Goal: Navigation & Orientation: Find specific page/section

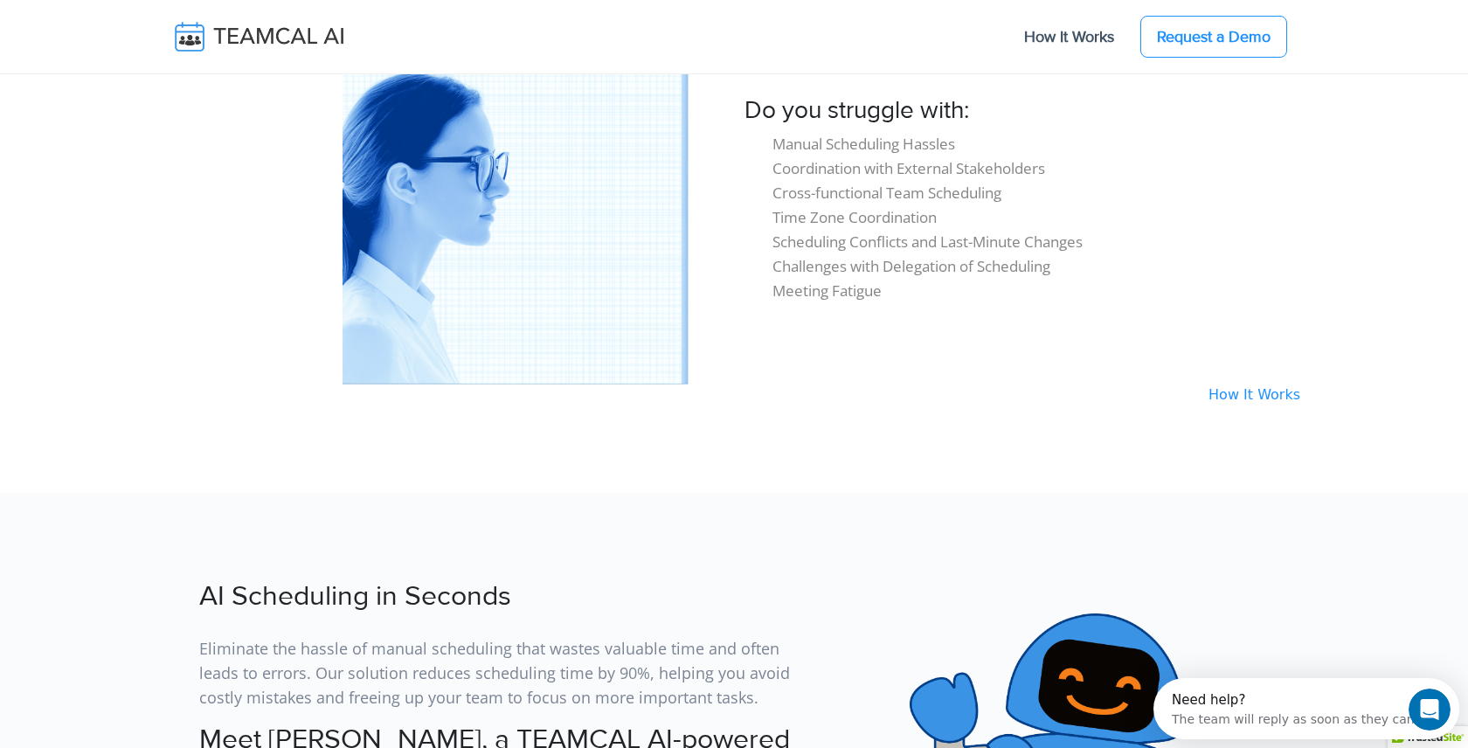
scroll to position [1596, 0]
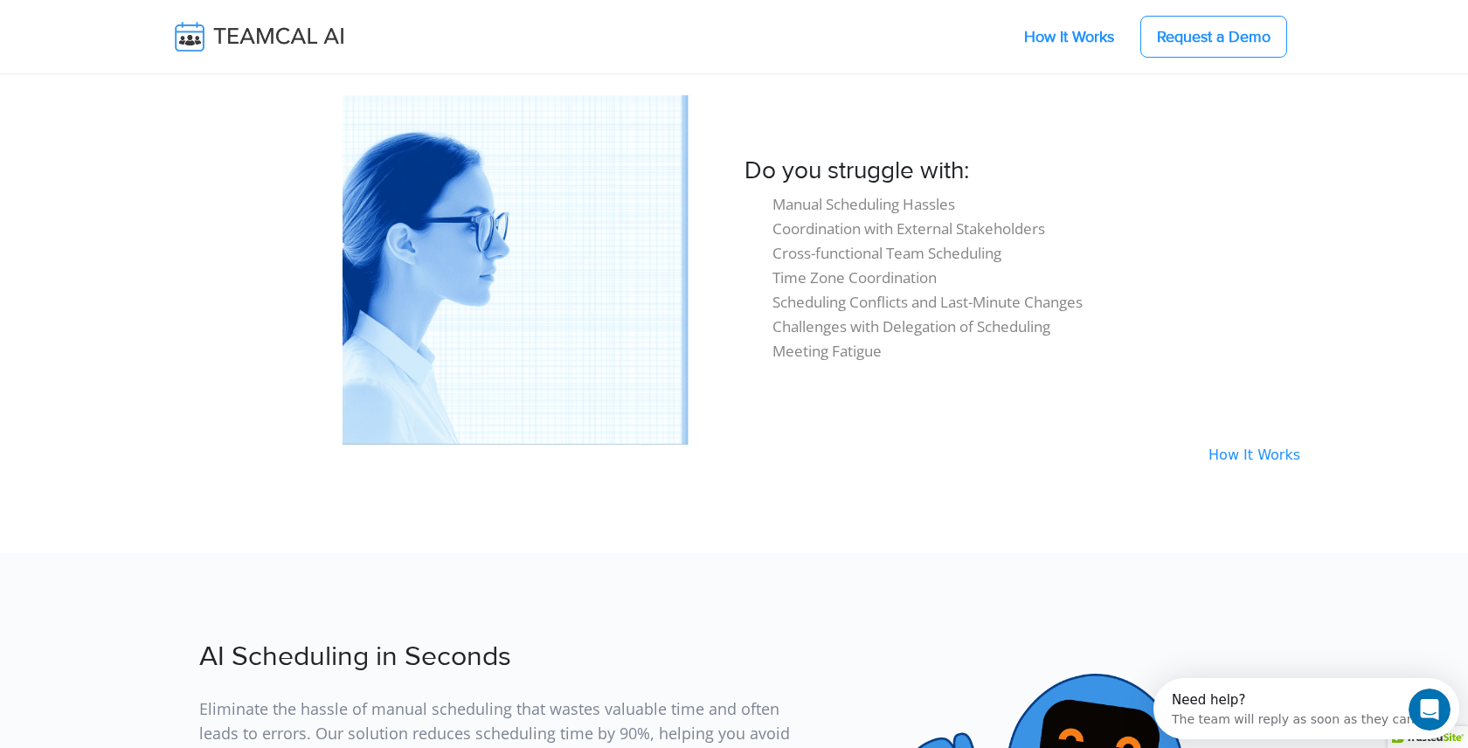
click at [1057, 40] on link "How It Works" at bounding box center [1069, 36] width 125 height 37
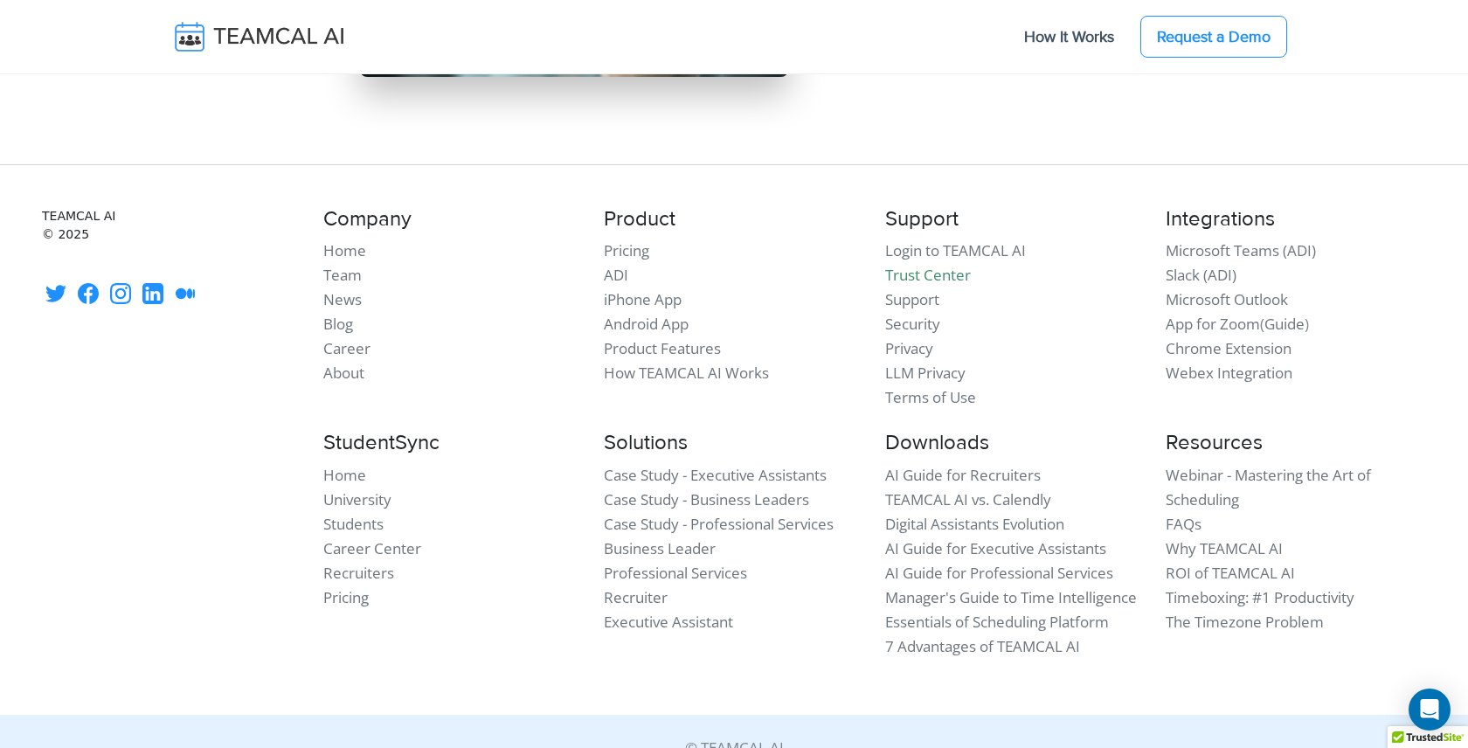
scroll to position [14873, 0]
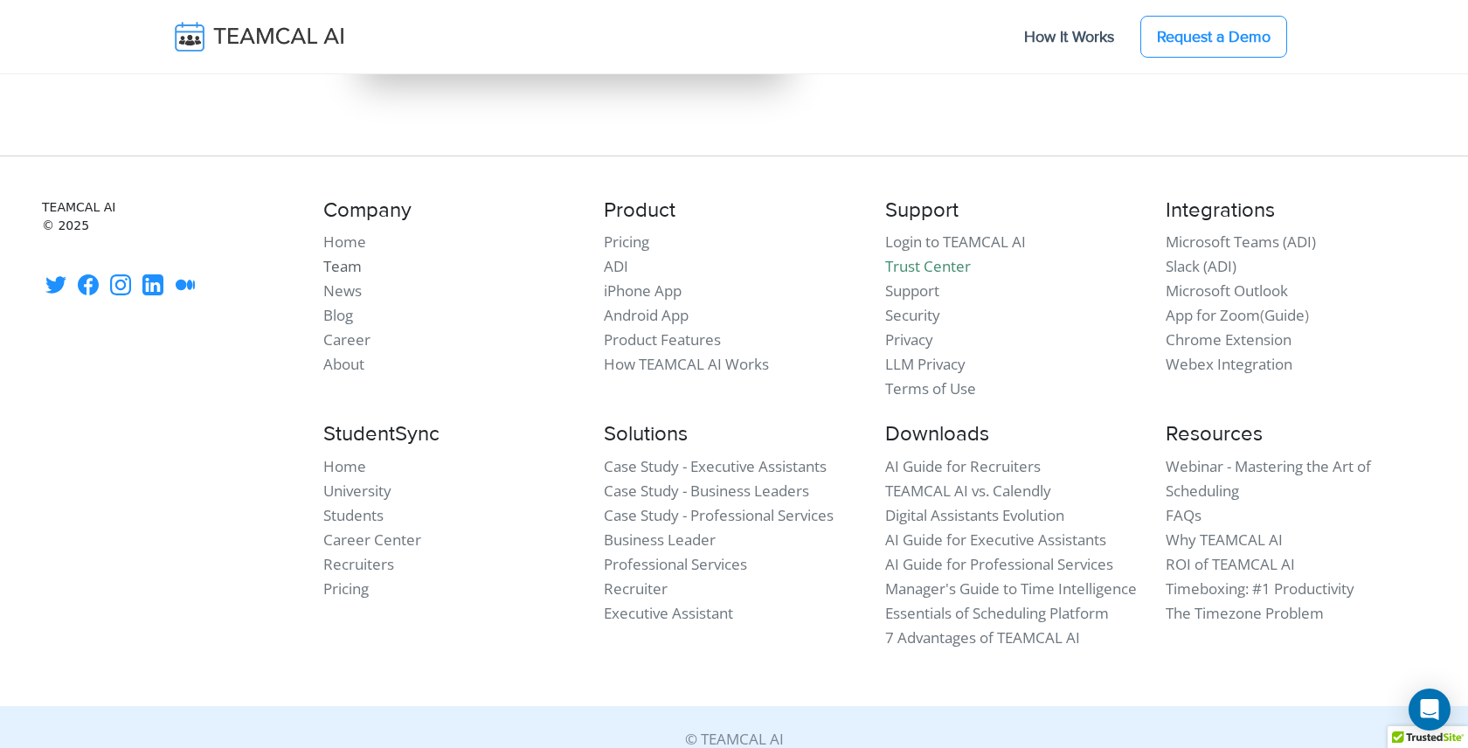
click at [343, 256] on link "Team" at bounding box center [342, 266] width 38 height 20
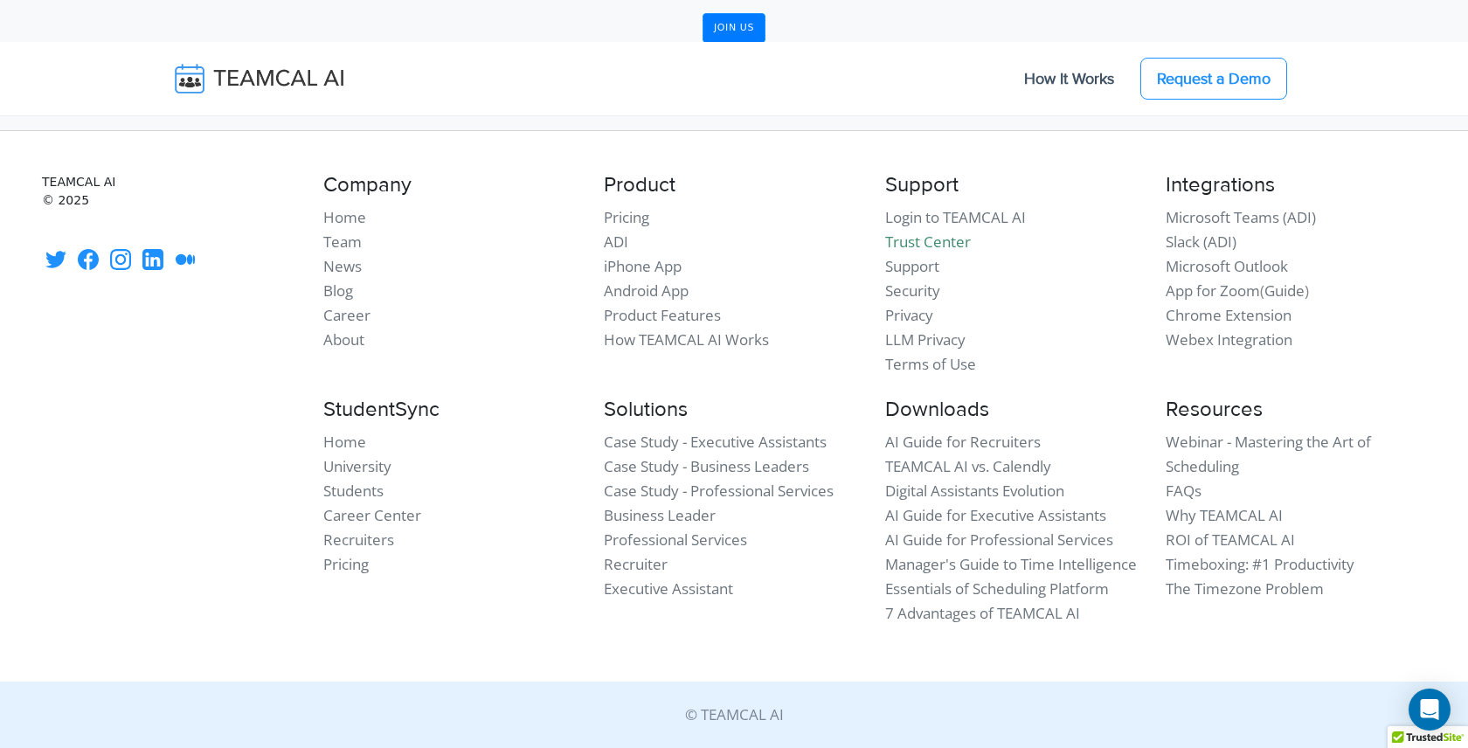
scroll to position [2496, 0]
